Goal: Obtain resource: Obtain resource

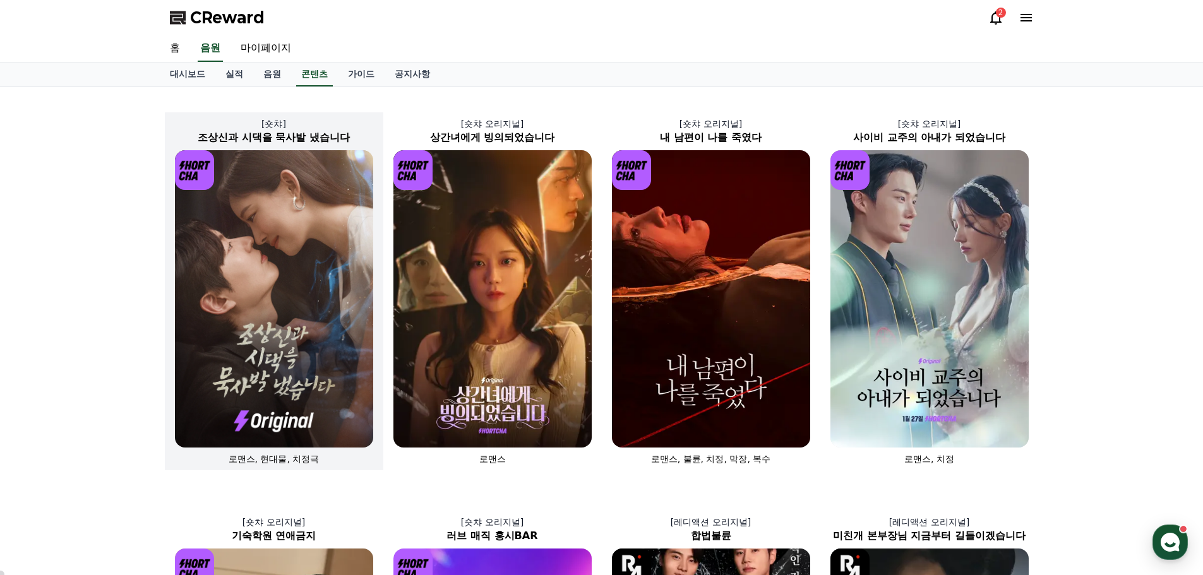
click at [243, 290] on img at bounding box center [274, 298] width 198 height 297
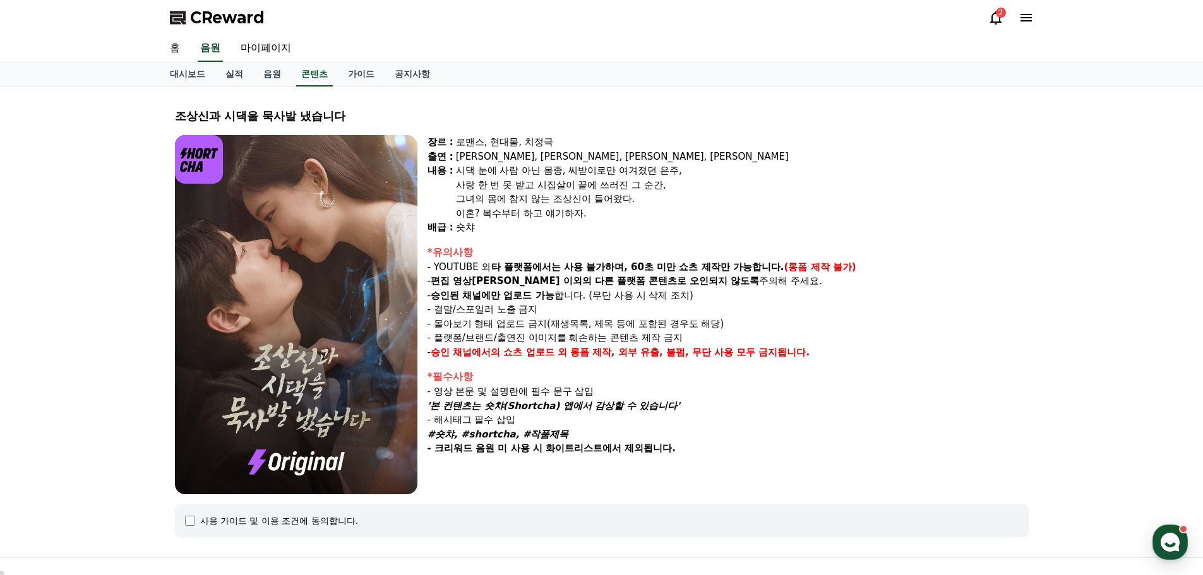
select select
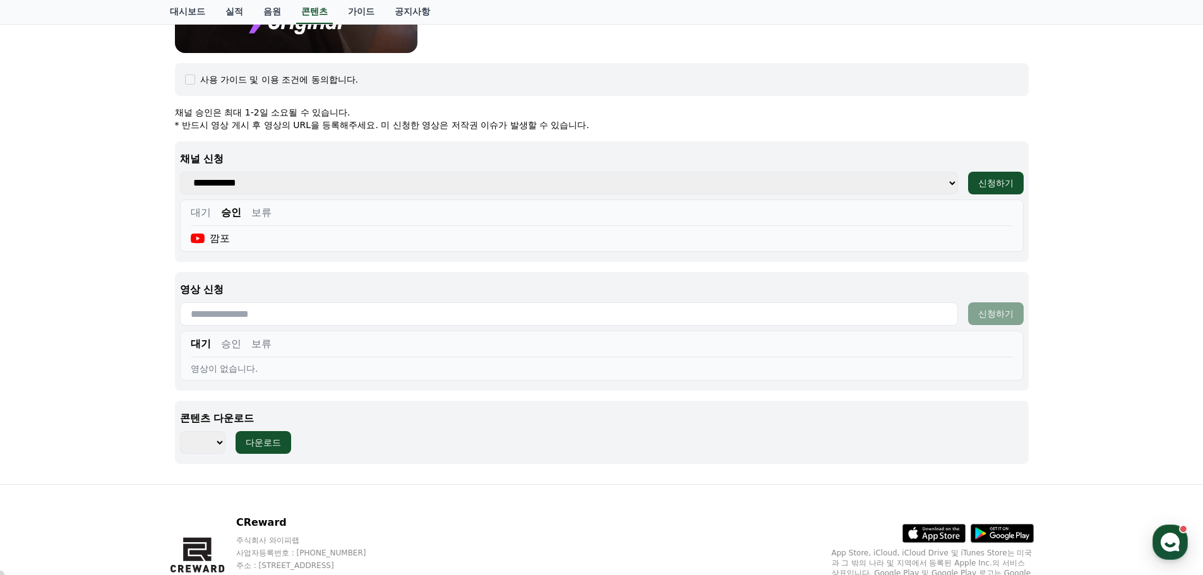
scroll to position [442, 0]
click at [232, 336] on button "승인" at bounding box center [231, 343] width 20 height 15
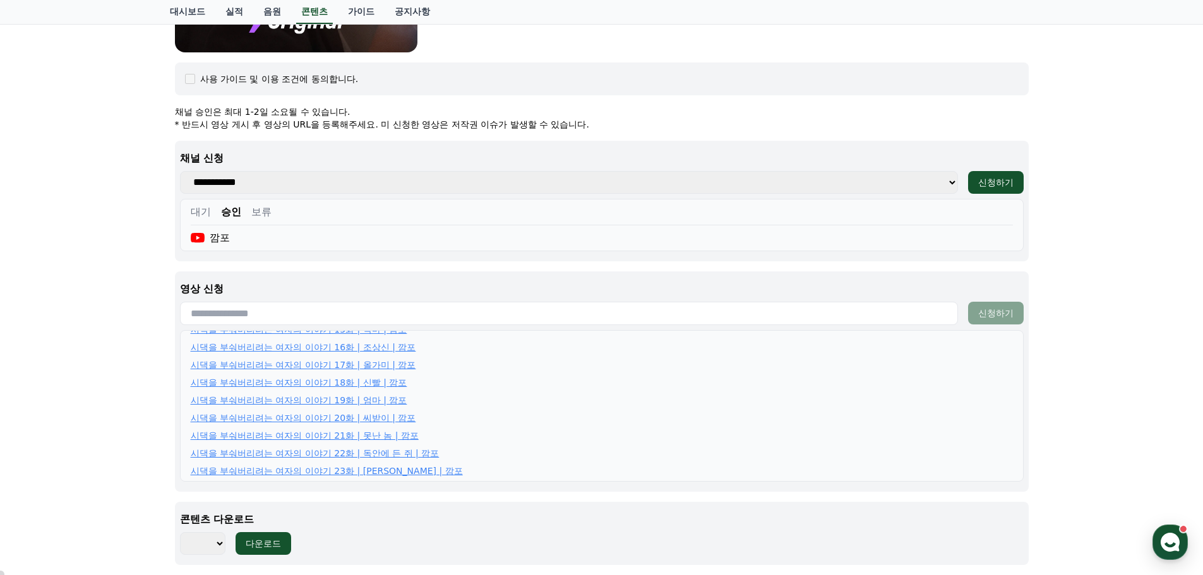
scroll to position [305, 0]
click at [1135, 424] on div "조상[DEMOGRAPHIC_DATA]과 시댁을 묵사발 냈습니다 장르 : 로맨스, 현대물, 치정극 출연 : [PERSON_NAME], [PERS…" at bounding box center [601, 115] width 1203 height 940
click at [40, 271] on div "조상[DEMOGRAPHIC_DATA]과 시댁을 묵사발 냈습니다 장르 : 로맨스, 현대물, 치정극 출연 : [PERSON_NAME], [PERS…" at bounding box center [601, 115] width 1203 height 940
click at [1121, 356] on div "조상[DEMOGRAPHIC_DATA]과 시댁을 묵사발 냈습니다 장르 : 로맨스, 현대물, 치정극 출연 : [PERSON_NAME], [PERS…" at bounding box center [601, 115] width 1203 height 940
click at [802, 130] on p "* 반드시 영상 게시 후 영상의 URL을 등록해주세요. 미 신청한 영상은 저작권 이슈가 발생할 수 있습니다." at bounding box center [602, 124] width 854 height 13
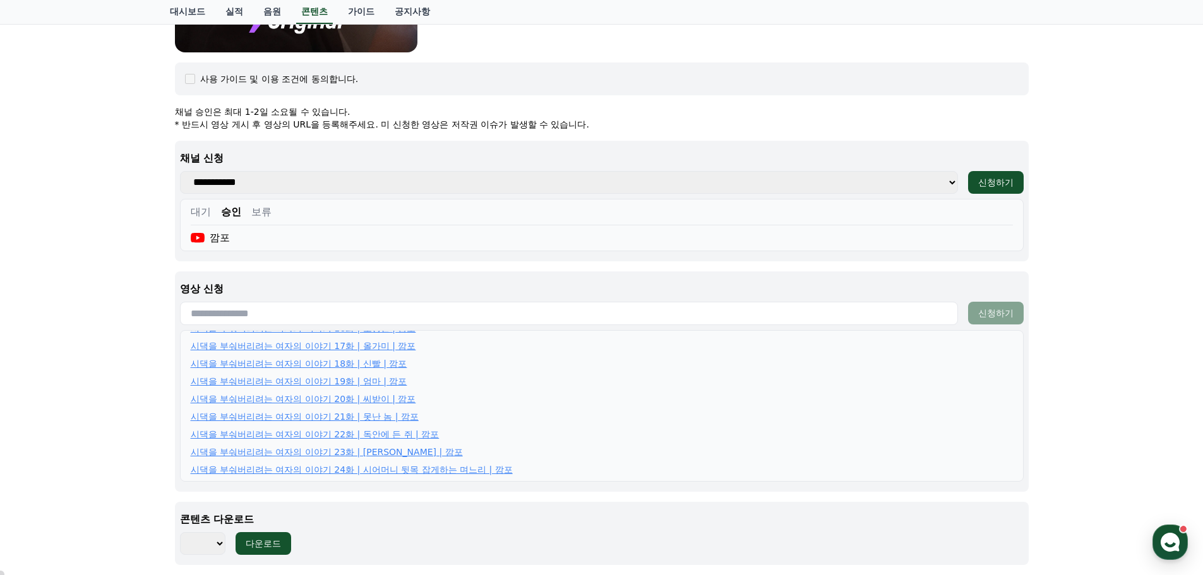
click at [115, 240] on div "조상[DEMOGRAPHIC_DATA]과 시댁을 묵사발 냈습니다 장르 : 로맨스, 현대물, 치정극 출연 : [PERSON_NAME], [PERS…" at bounding box center [601, 115] width 1203 height 940
